Goal: Task Accomplishment & Management: Use online tool/utility

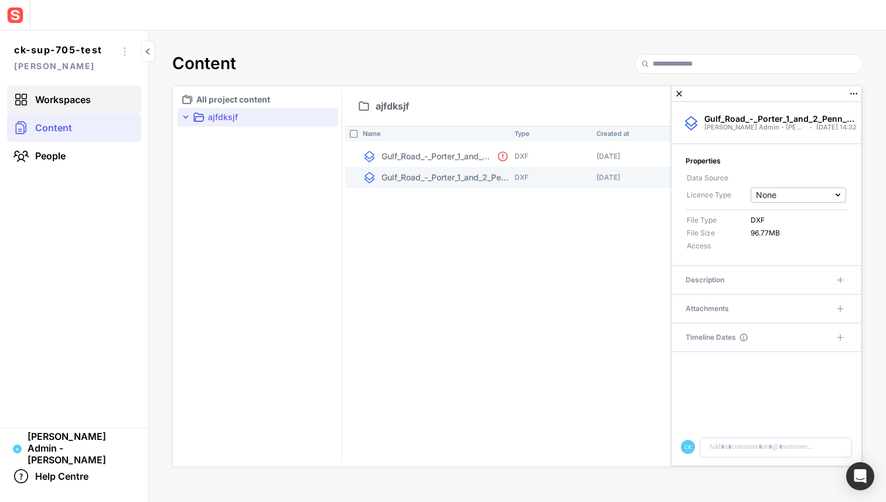
click at [91, 98] on span "Workspaces" at bounding box center [63, 100] width 56 height 12
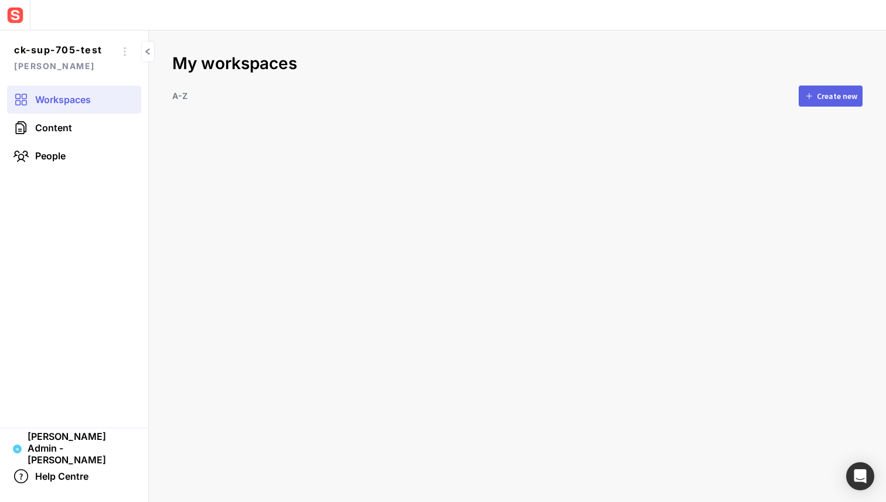
click at [817, 98] on button "Create new" at bounding box center [831, 96] width 64 height 21
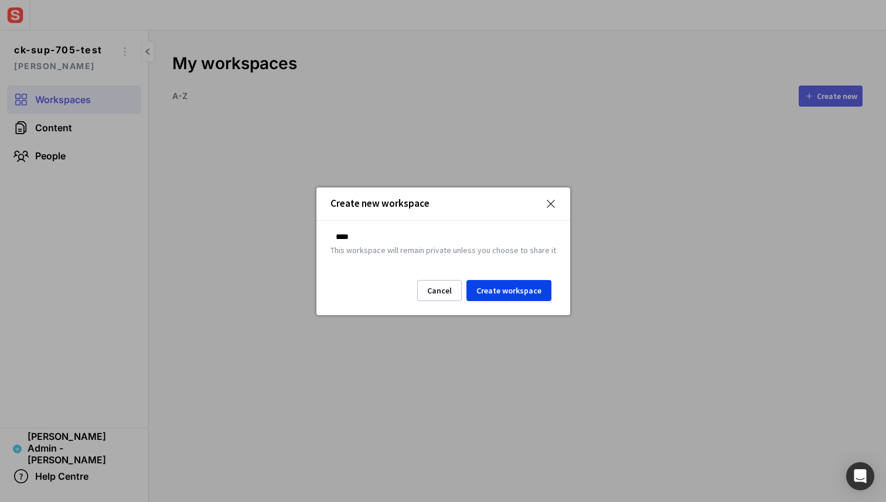
type input "****"
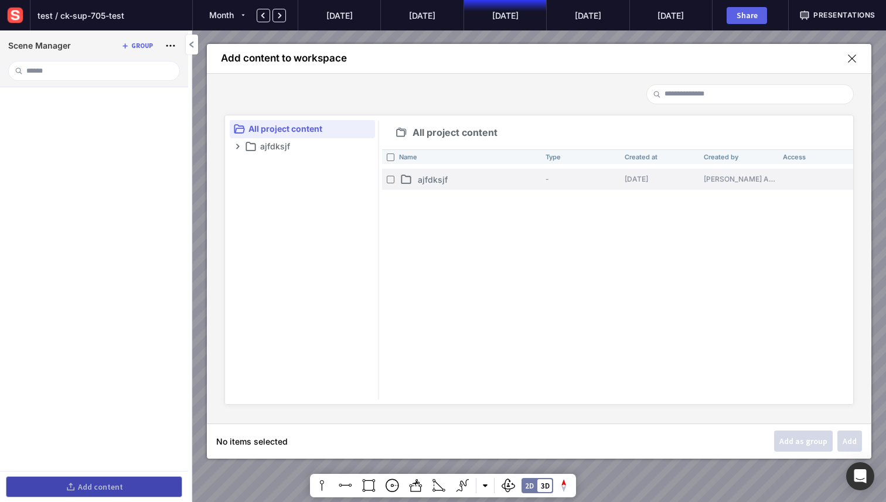
click at [423, 177] on p "ajfdksjf" at bounding box center [479, 180] width 123 height 12
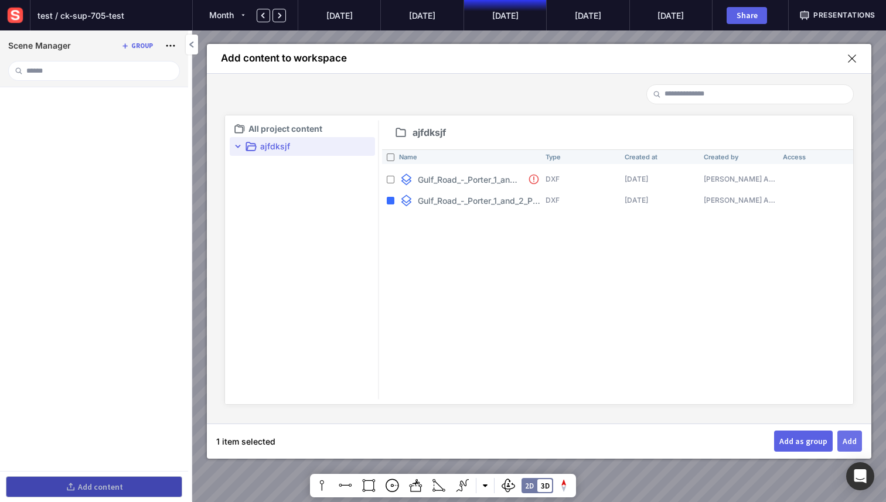
click at [850, 451] on button "Add" at bounding box center [850, 441] width 25 height 21
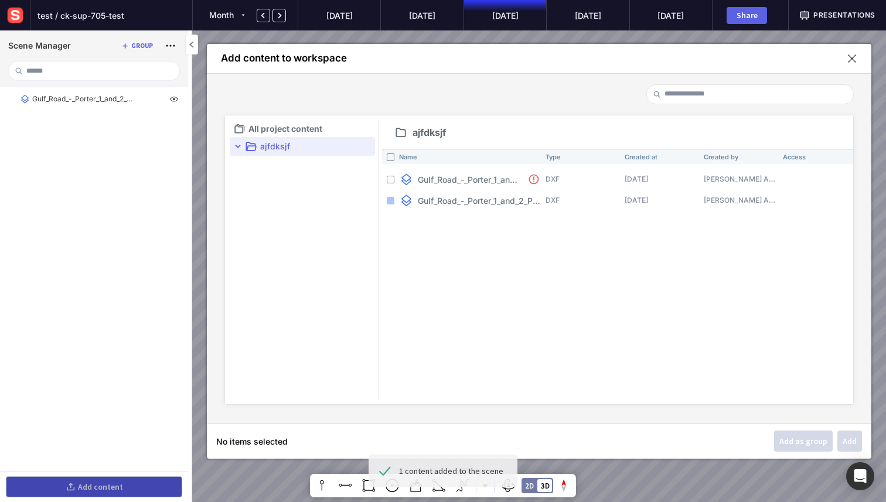
click at [851, 61] on mapp-icon at bounding box center [852, 58] width 11 height 11
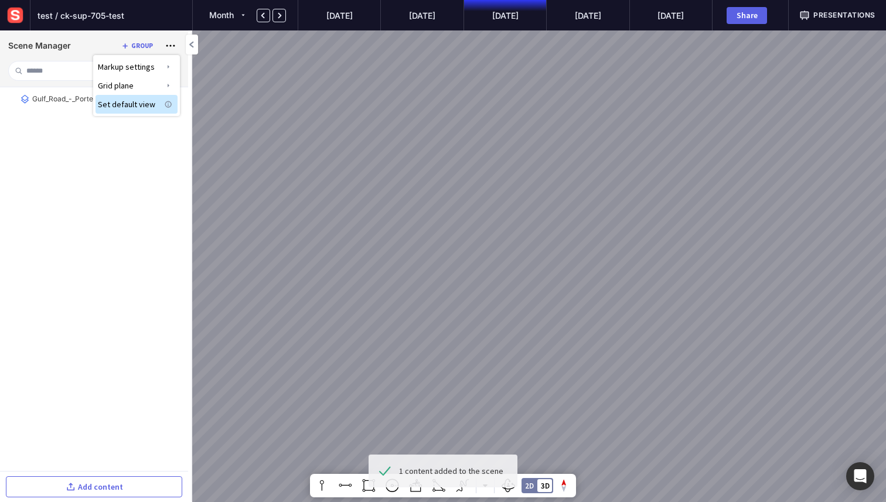
click at [539, 485] on div at bounding box center [443, 251] width 886 height 502
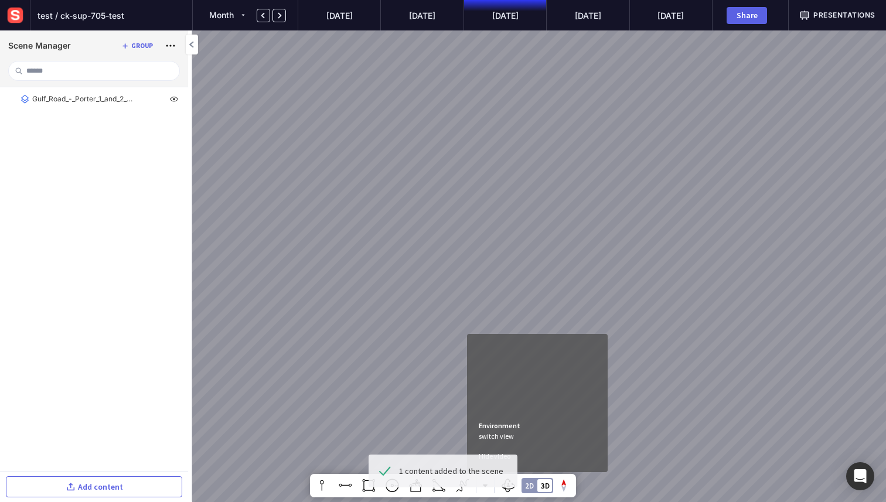
click at [535, 487] on div "2D 3D" at bounding box center [538, 485] width 32 height 15
